Goal: Information Seeking & Learning: Learn about a topic

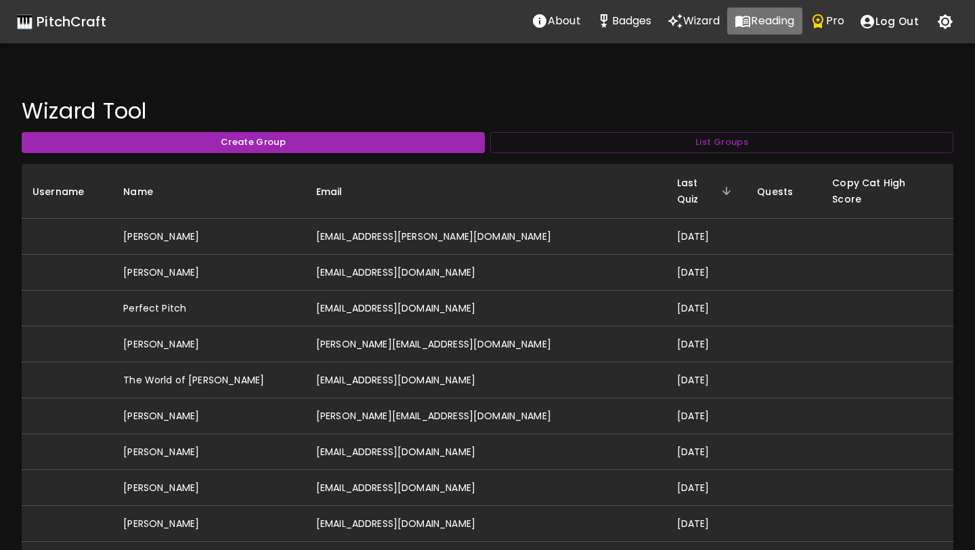
click at [745, 24] on icon "Reading" at bounding box center [742, 21] width 16 height 16
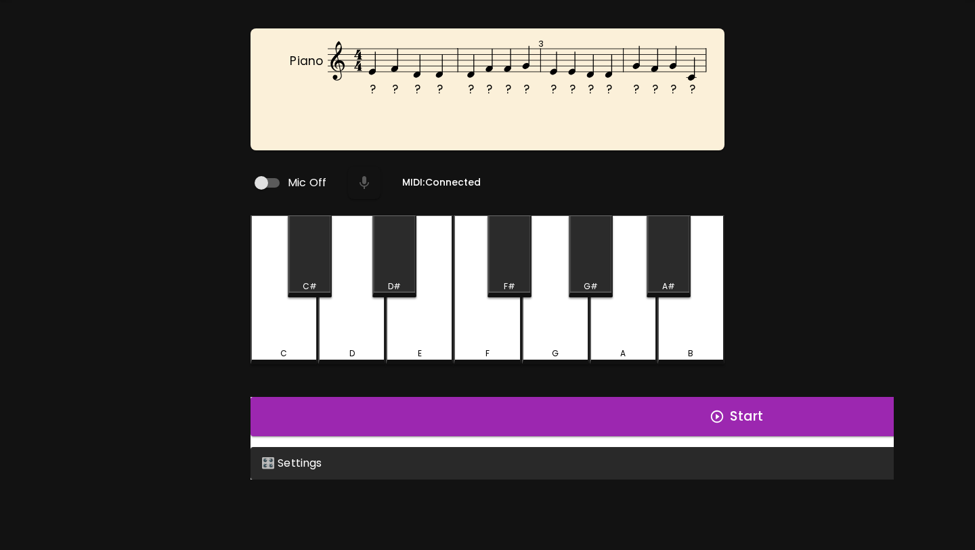
scroll to position [135, 0]
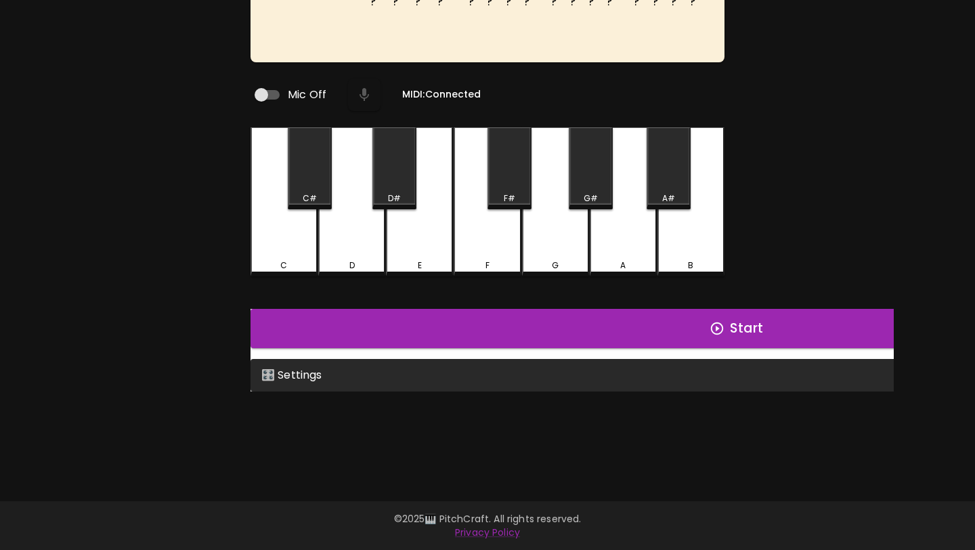
click at [560, 384] on div "🎛️ Settings" at bounding box center [737, 375] width 975 height 32
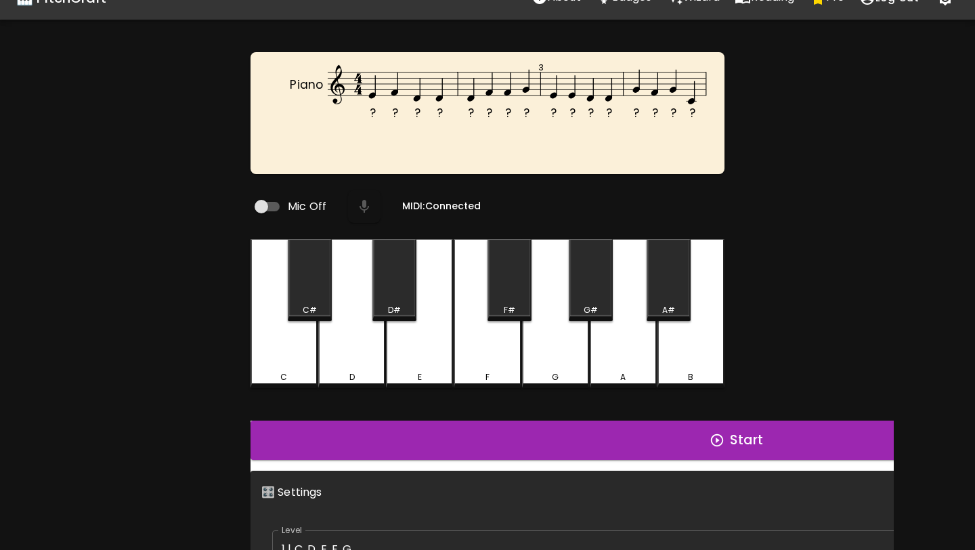
scroll to position [0, 0]
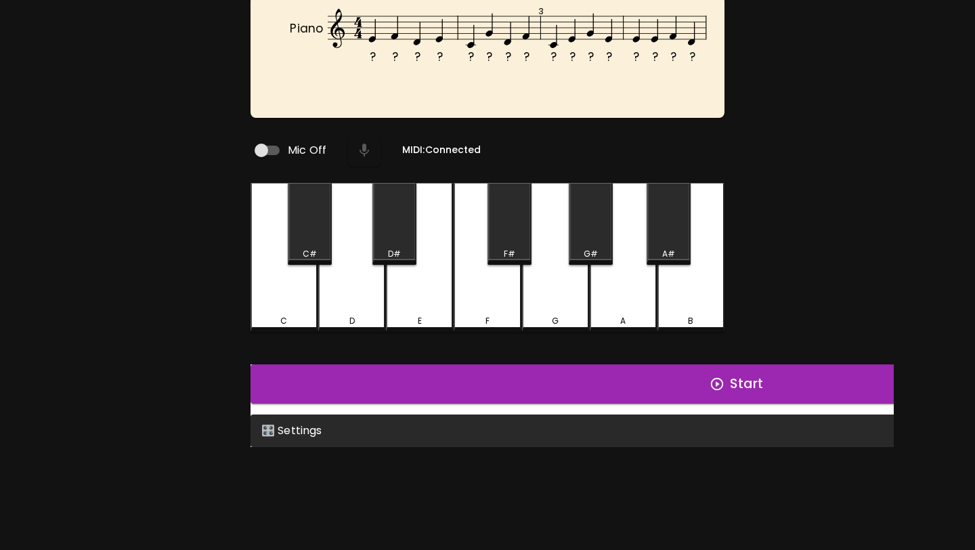
scroll to position [131, 0]
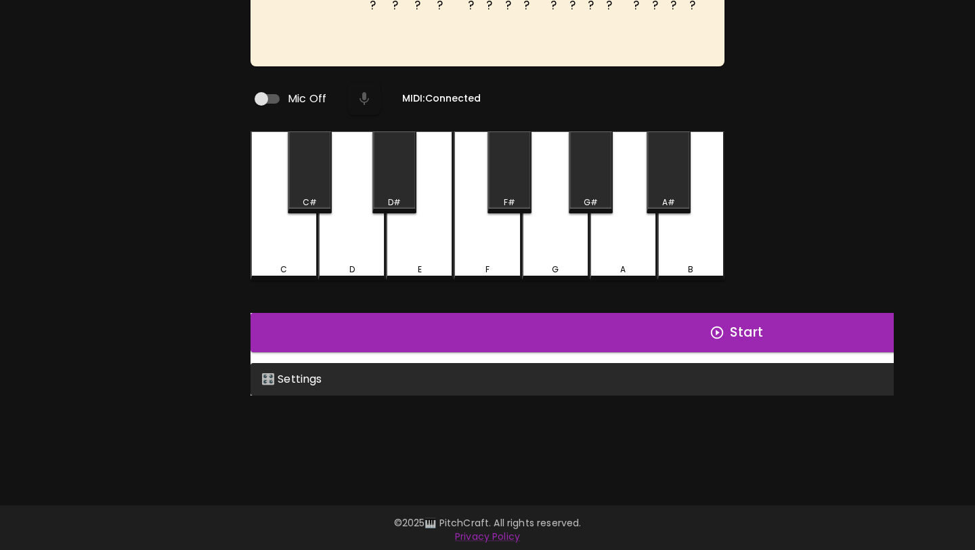
click at [611, 382] on div "🎛️ Settings" at bounding box center [737, 379] width 975 height 32
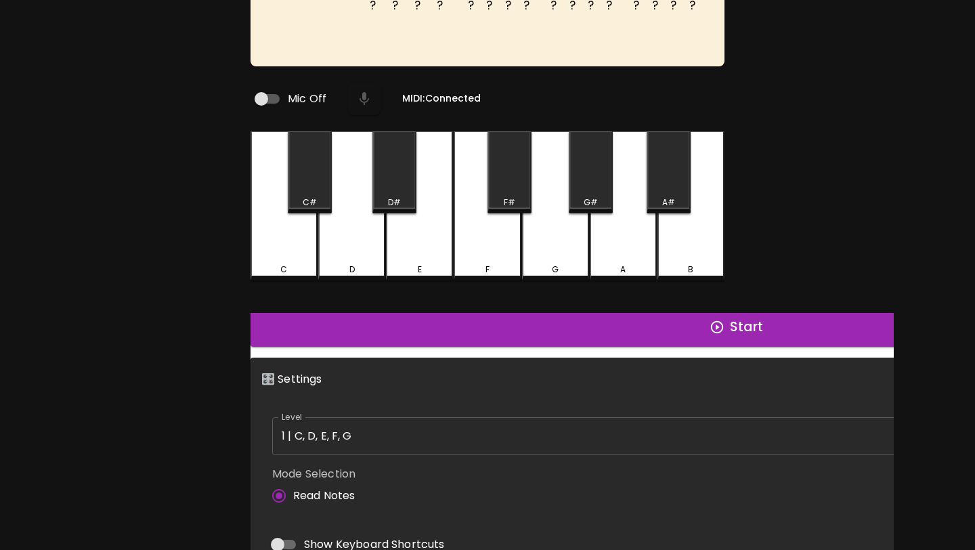
scroll to position [0, 0]
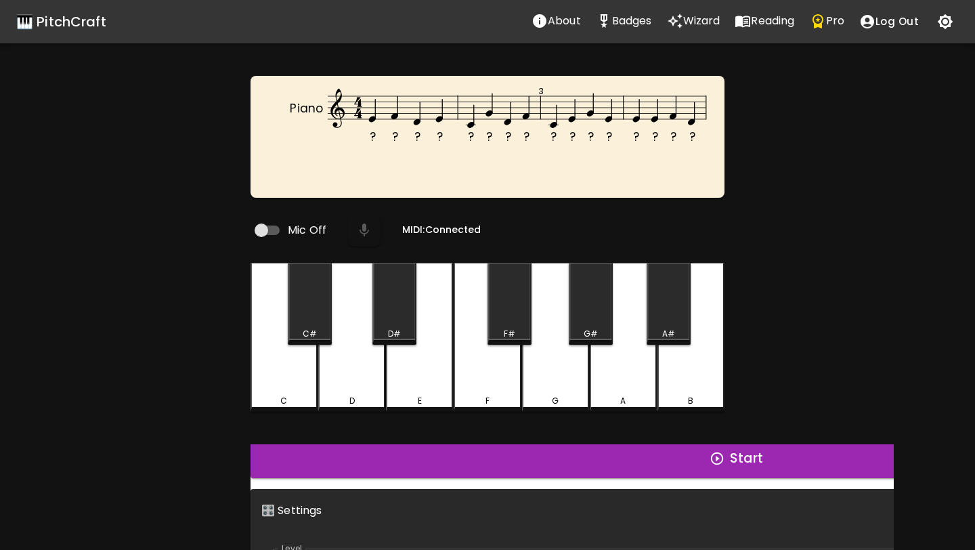
click at [79, 25] on div "🎹 PitchCraft" at bounding box center [61, 22] width 90 height 22
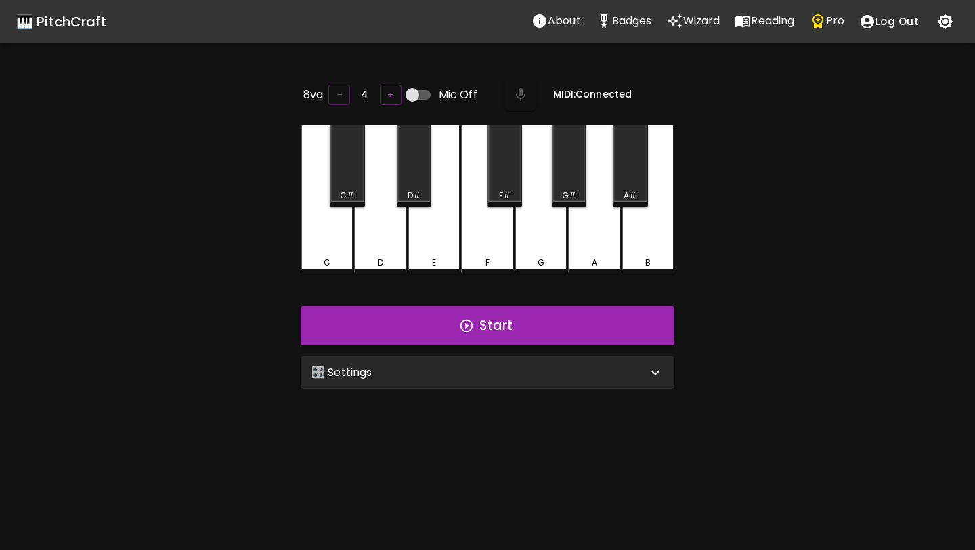
click at [740, 26] on icon "Reading" at bounding box center [742, 21] width 16 height 16
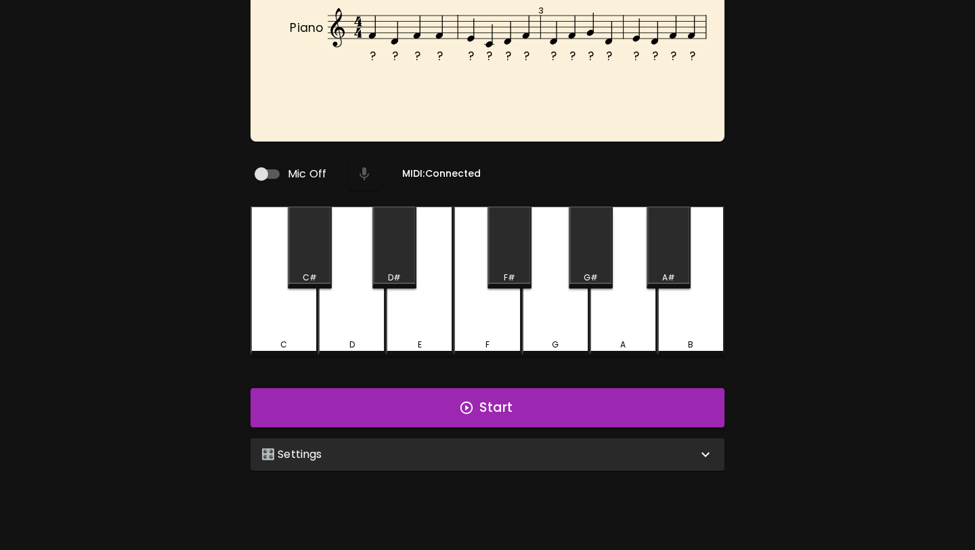
scroll to position [135, 0]
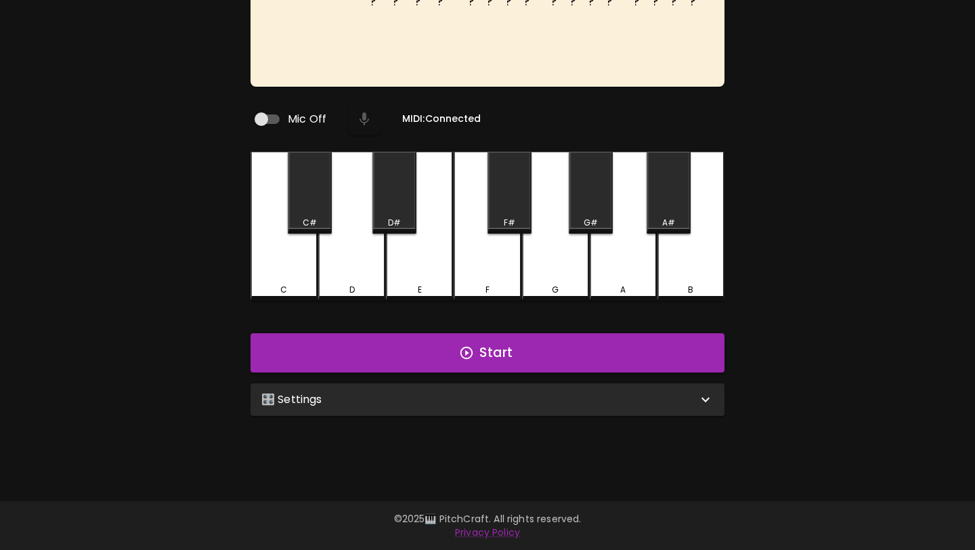
click at [487, 399] on div "🎛️ Settings" at bounding box center [479, 399] width 436 height 16
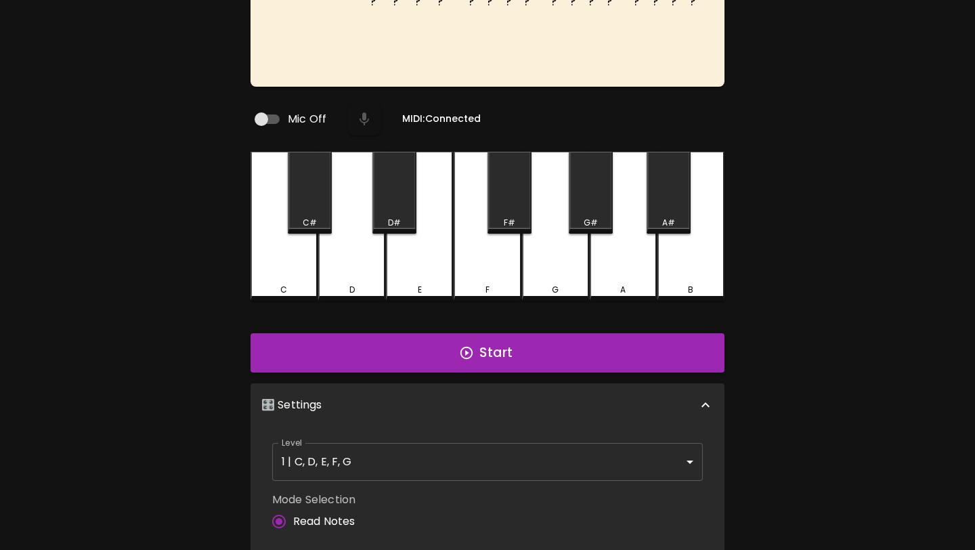
click at [452, 463] on body "🎹 PitchCraft About Badges Wizard Reading Pro Log Out ? ? ? ? ? ? ? ? ? ? ? ? ? …" at bounding box center [487, 325] width 975 height 921
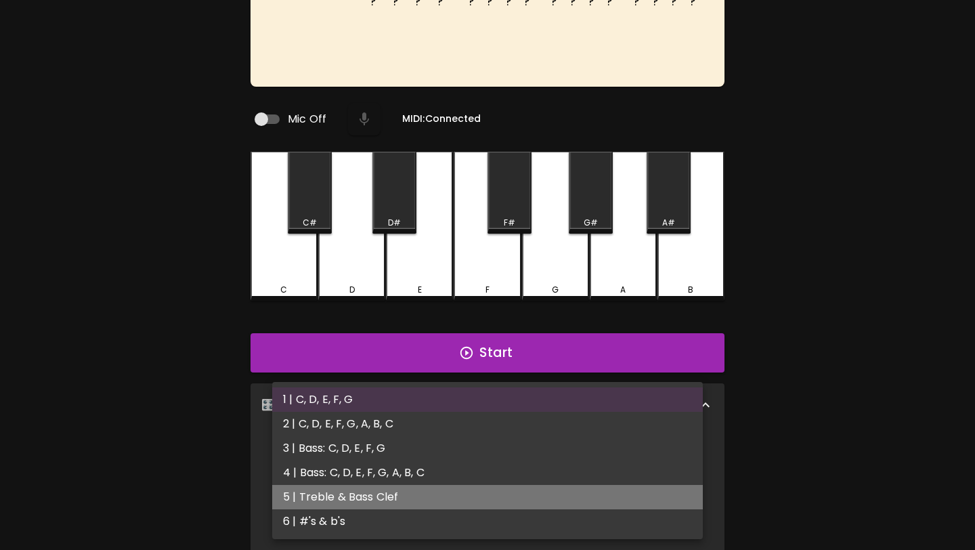
click at [431, 492] on li "5 | Treble & Bass Clef" at bounding box center [487, 497] width 431 height 24
type input "9"
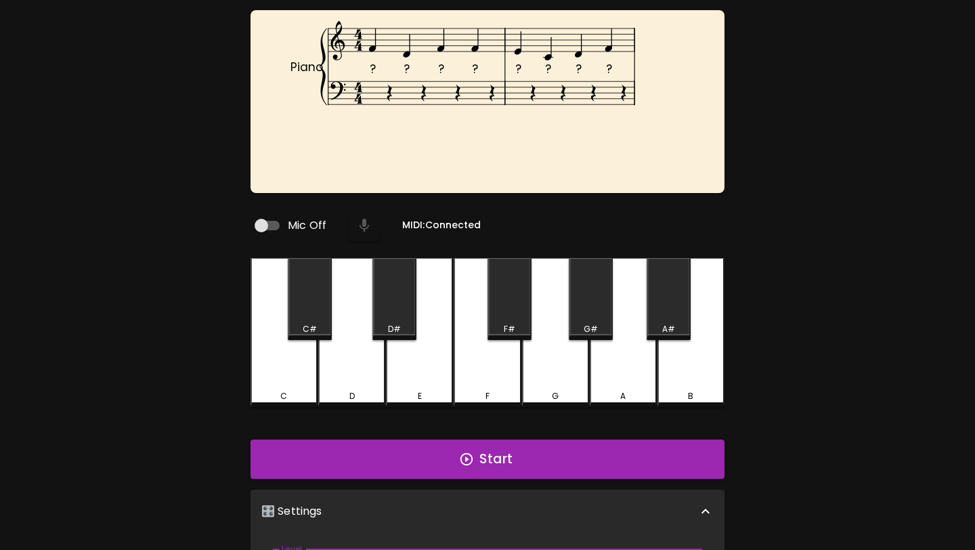
scroll to position [18, 0]
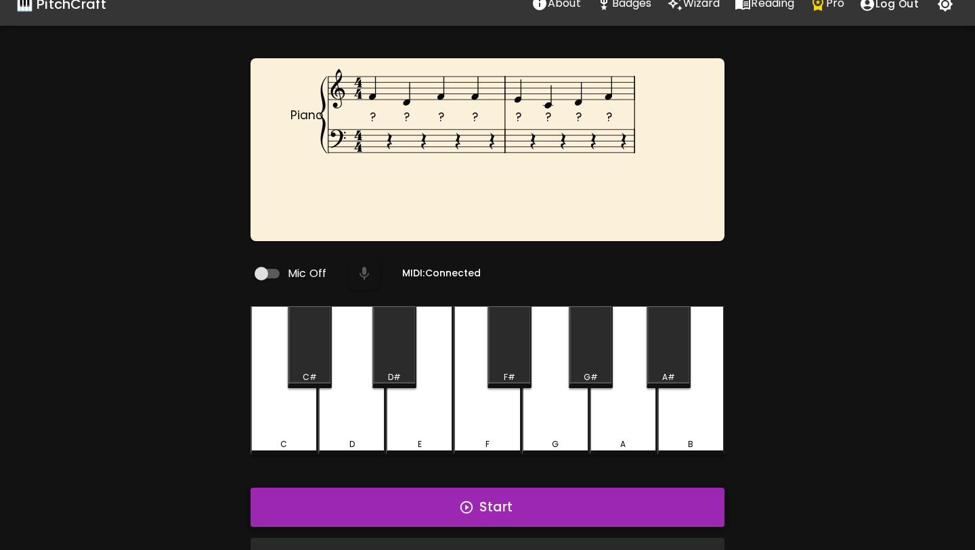
click at [433, 509] on button "Start" at bounding box center [487, 506] width 474 height 39
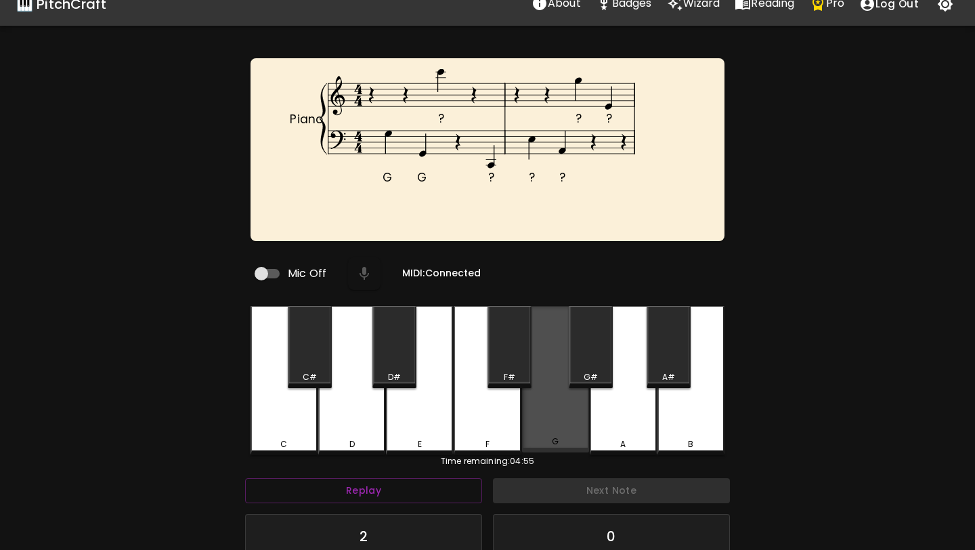
click at [563, 416] on div "G" at bounding box center [555, 379] width 67 height 146
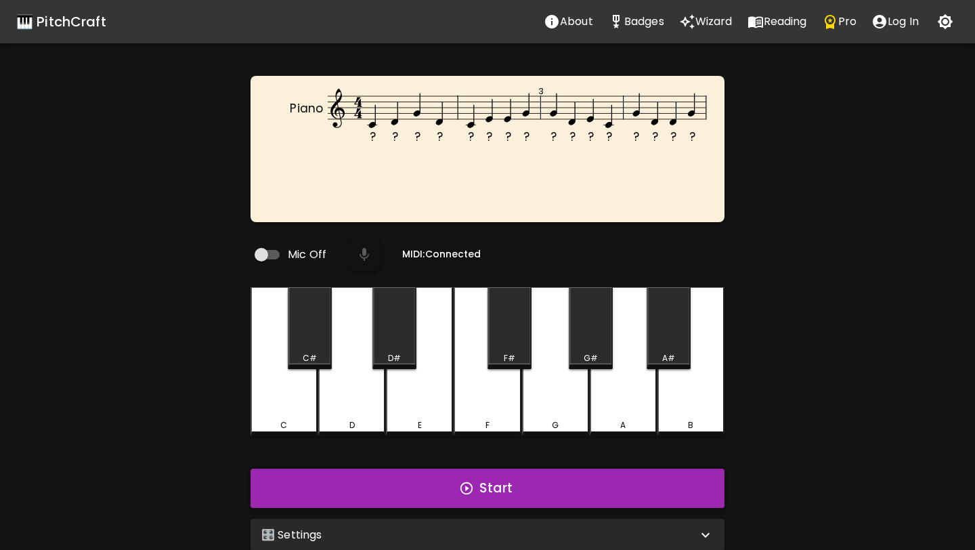
scroll to position [14, 0]
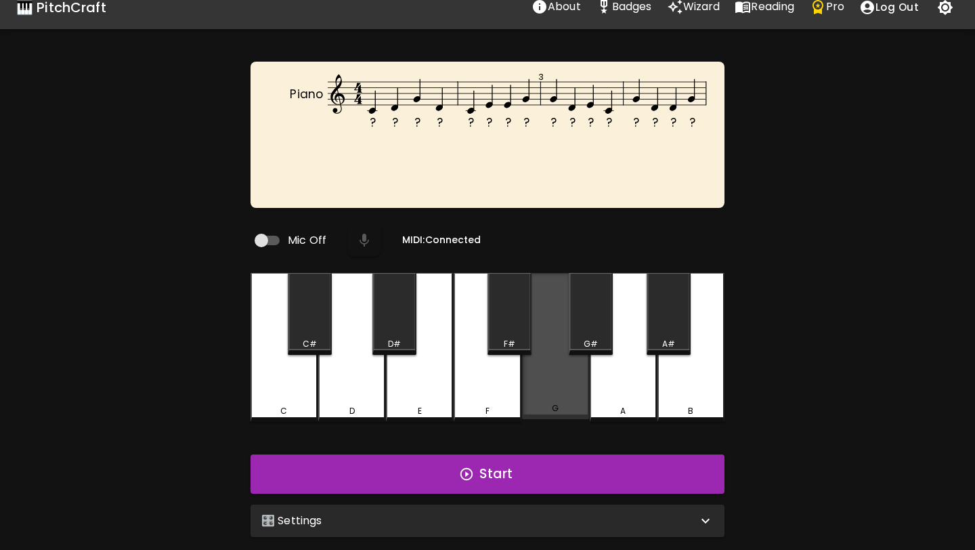
click at [564, 376] on div "G" at bounding box center [555, 346] width 67 height 146
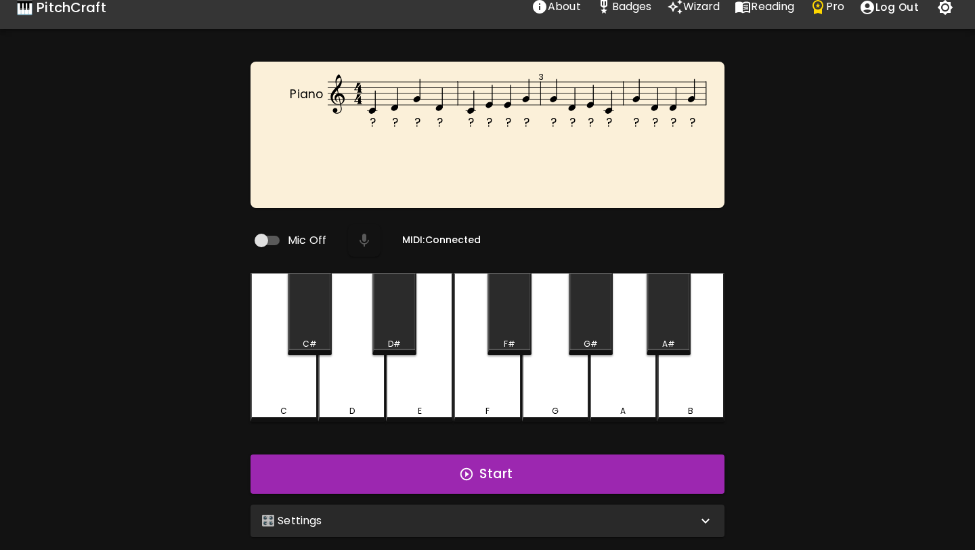
click at [496, 512] on div "🎛️ Settings" at bounding box center [479, 520] width 436 height 16
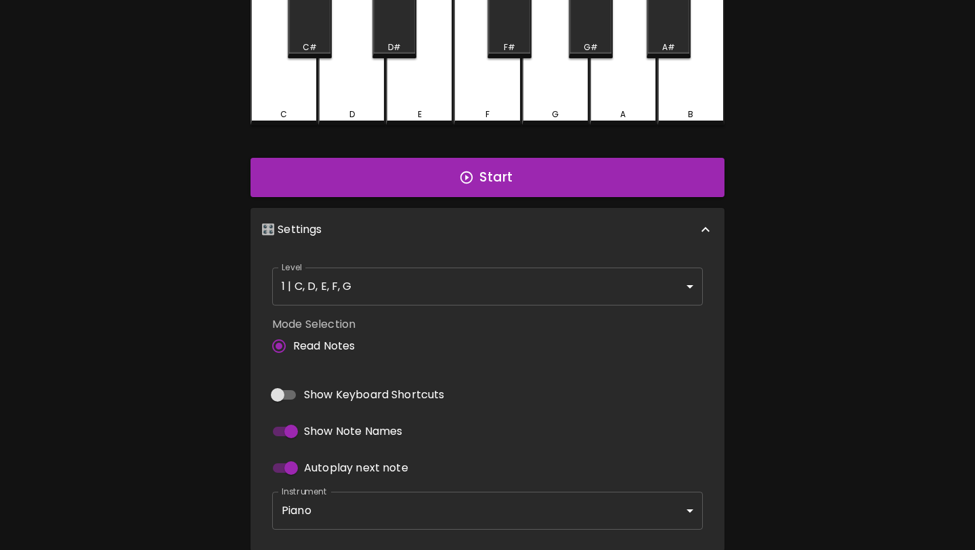
scroll to position [366, 0]
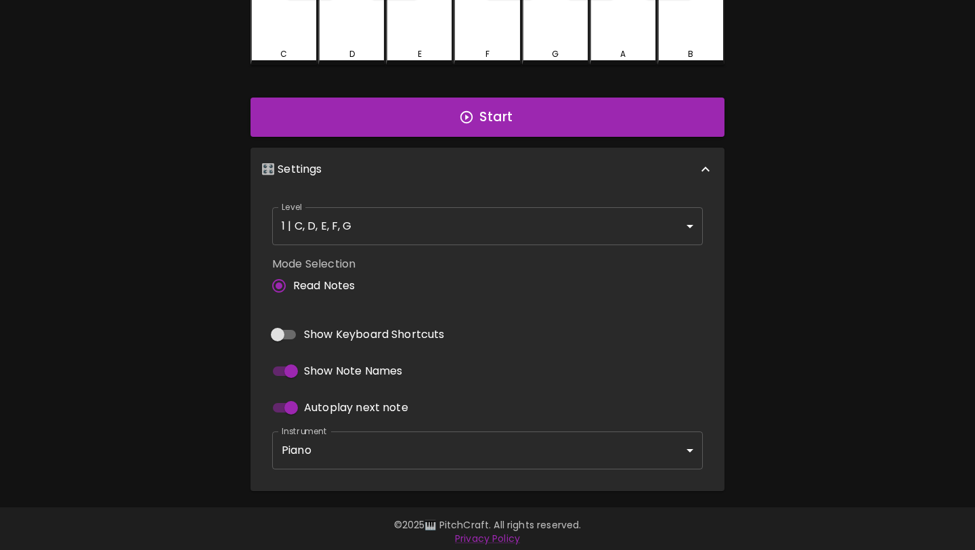
click at [504, 232] on body "🎹 PitchCraft About Badges Wizard Reading Pro Log Out ? ? ? ? ? ? ? ? ? ? ? ? ? …" at bounding box center [487, 94] width 975 height 921
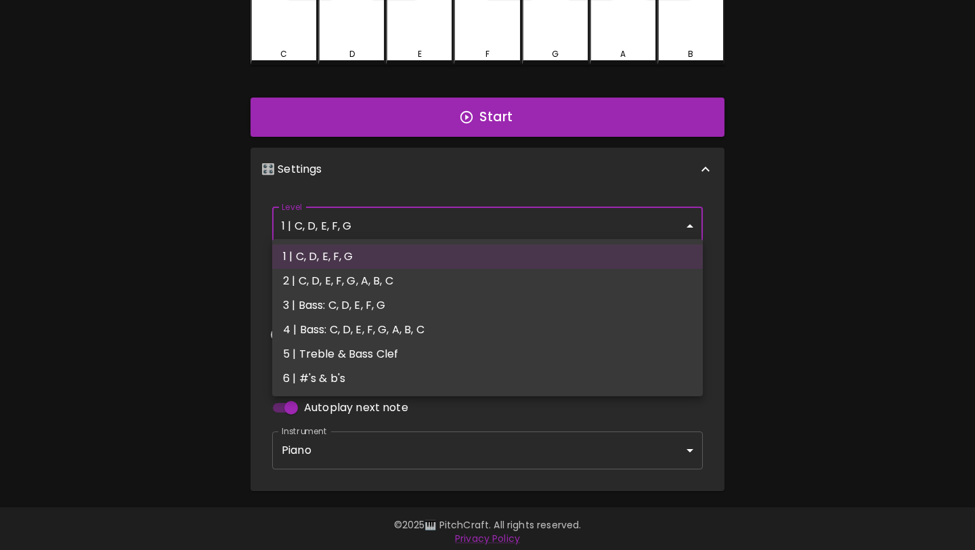
click at [444, 347] on li "5 | Treble & Bass Clef" at bounding box center [487, 354] width 431 height 24
type input "9"
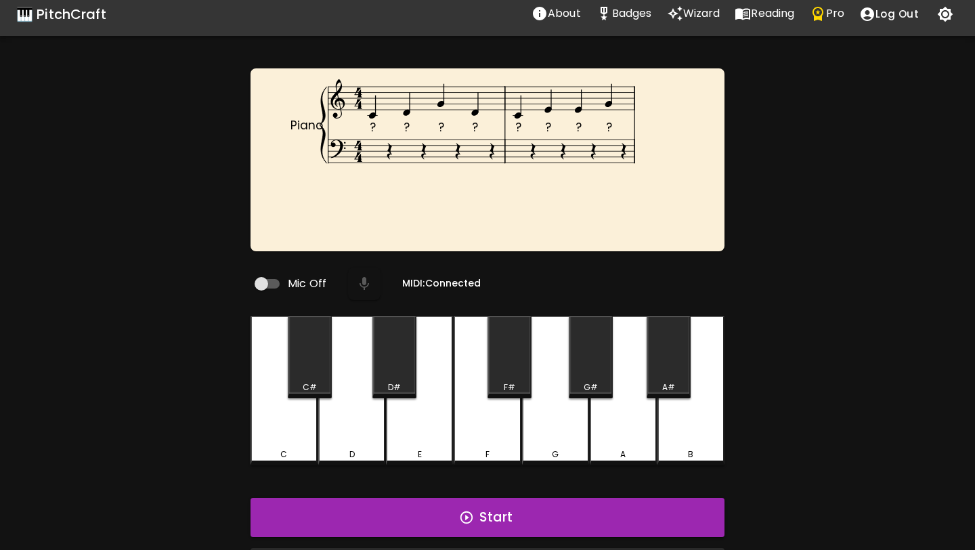
scroll to position [0, 0]
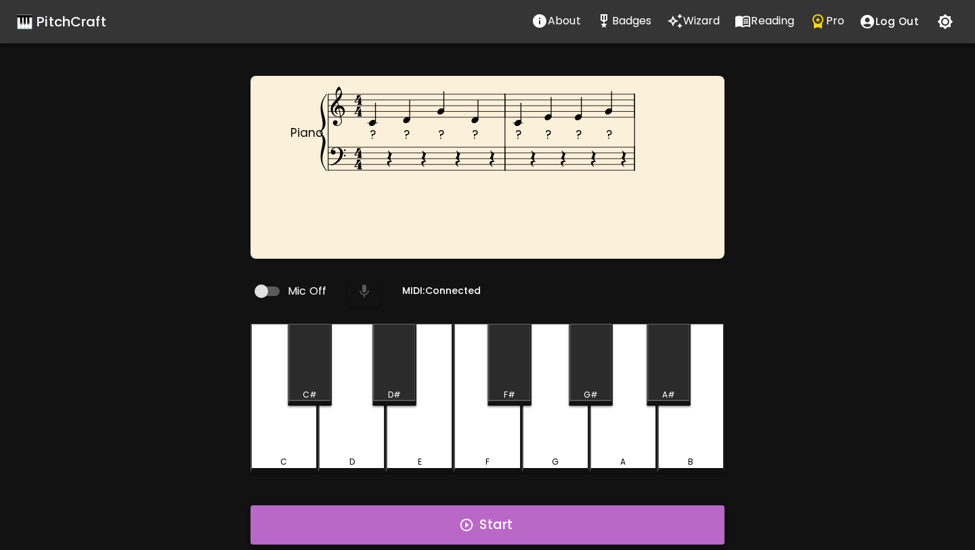
click at [439, 510] on button "Start" at bounding box center [487, 524] width 474 height 39
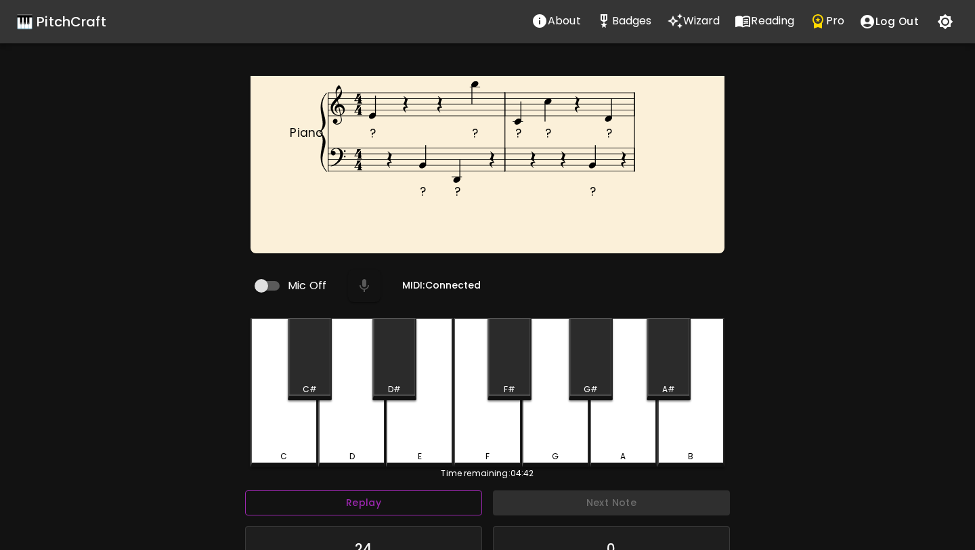
scroll to position [186, 0]
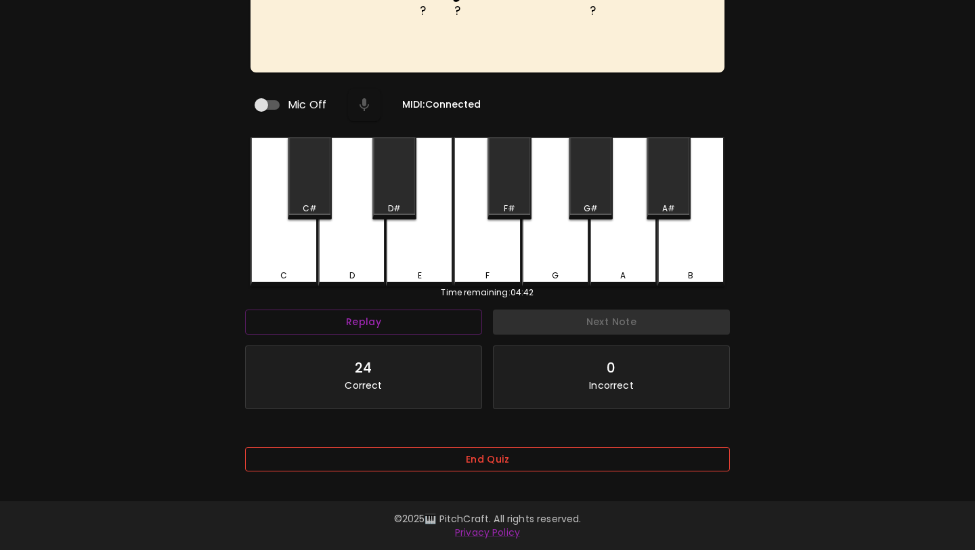
click at [461, 458] on button "End Quiz" at bounding box center [487, 459] width 485 height 25
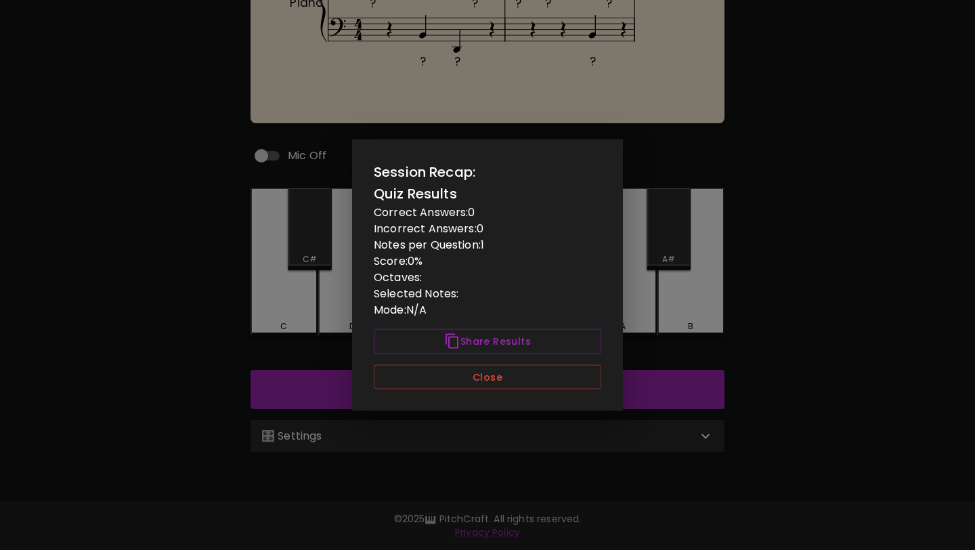
scroll to position [0, 0]
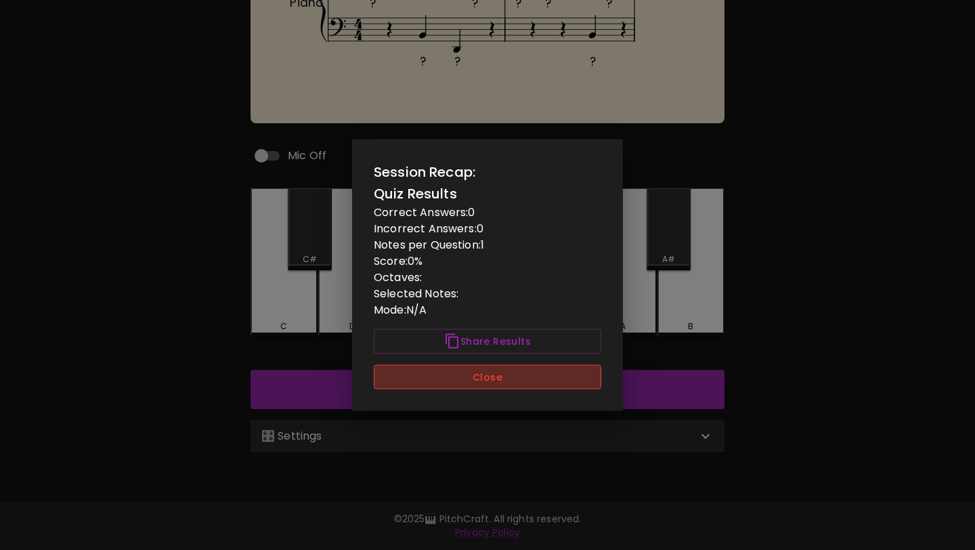
click at [506, 373] on button "Close" at bounding box center [487, 376] width 227 height 25
